Goal: Information Seeking & Learning: Learn about a topic

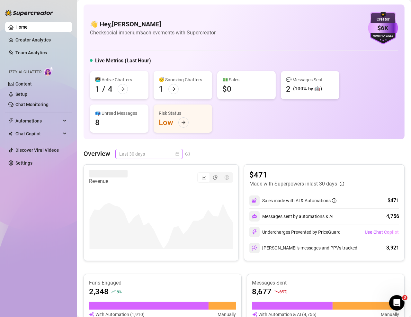
click at [130, 157] on span "Last 30 days" at bounding box center [149, 154] width 60 height 10
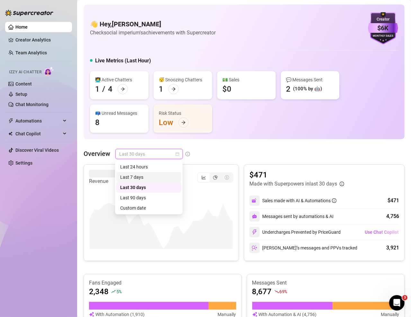
click at [134, 180] on div "Last 7 days" at bounding box center [148, 176] width 57 height 7
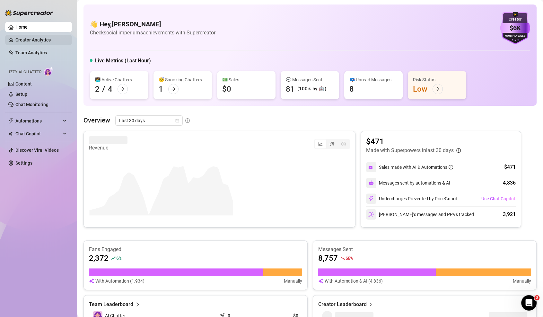
click at [33, 38] on link "Creator Analytics" at bounding box center [40, 40] width 51 height 10
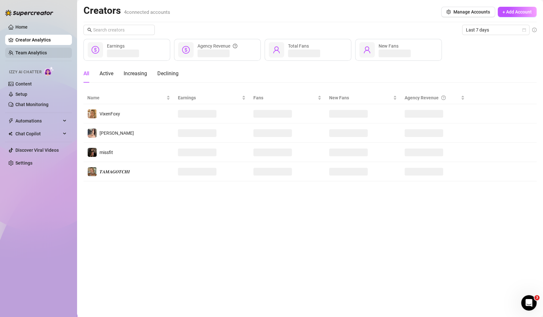
click at [42, 55] on link "Team Analytics" at bounding box center [30, 52] width 31 height 5
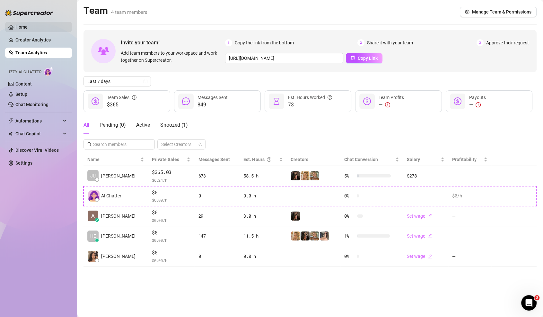
click at [28, 24] on link "Home" at bounding box center [21, 26] width 12 height 5
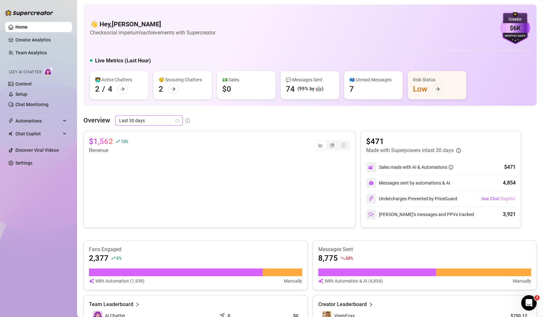
click at [137, 119] on span "Last 30 days" at bounding box center [149, 121] width 60 height 10
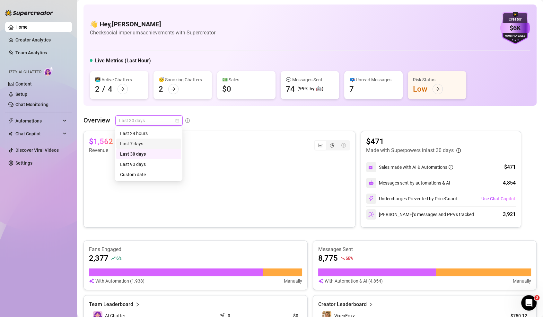
click at [141, 144] on div "Last 7 days" at bounding box center [148, 143] width 57 height 7
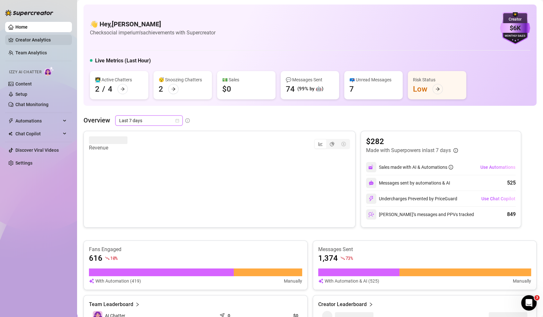
click at [42, 39] on link "Creator Analytics" at bounding box center [40, 40] width 51 height 10
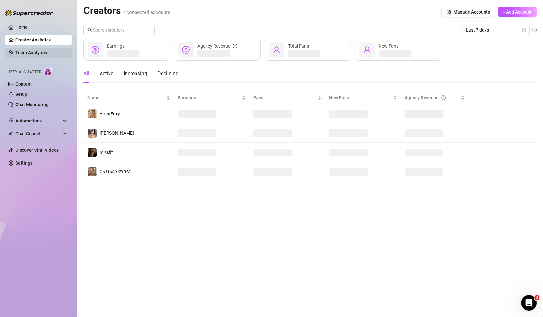
click at [40, 50] on link "Team Analytics" at bounding box center [30, 52] width 31 height 5
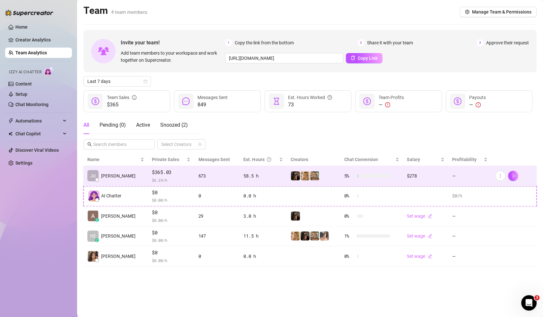
click at [251, 176] on div "58.5 h" at bounding box center [263, 175] width 40 height 7
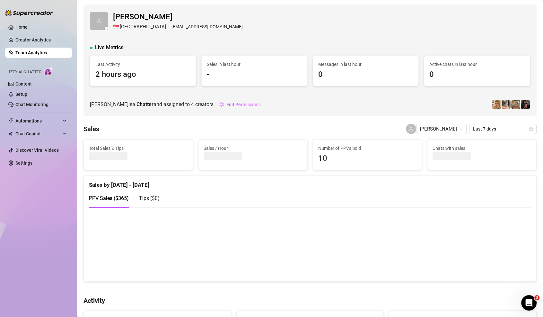
click at [40, 52] on link "Team Analytics" at bounding box center [30, 52] width 31 height 5
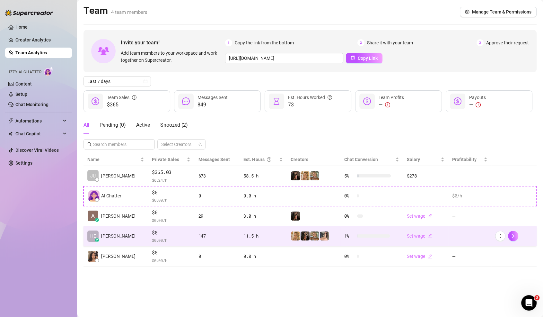
click at [173, 231] on span "$0" at bounding box center [171, 233] width 39 height 8
